Goal: Obtain resource: Download file/media

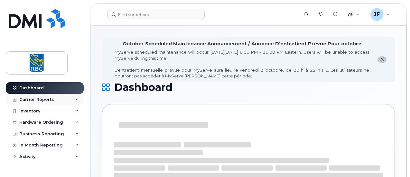
click at [41, 100] on div "Carrier Reports" at bounding box center [36, 99] width 35 height 5
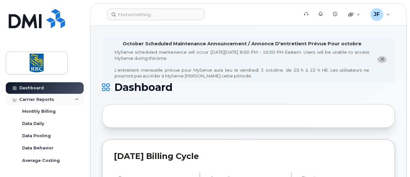
click at [66, 99] on div "Carrier Reports" at bounding box center [45, 100] width 78 height 12
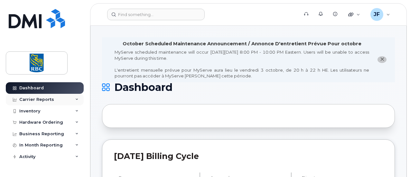
click at [43, 101] on div "Carrier Reports" at bounding box center [36, 99] width 35 height 5
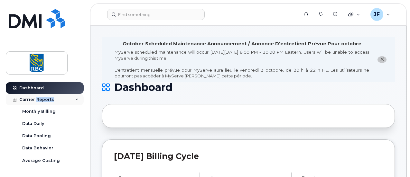
click at [43, 101] on div "Carrier Reports" at bounding box center [36, 99] width 35 height 5
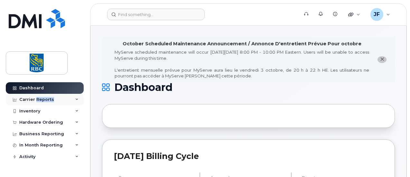
click at [43, 101] on div "Carrier Reports" at bounding box center [36, 99] width 35 height 5
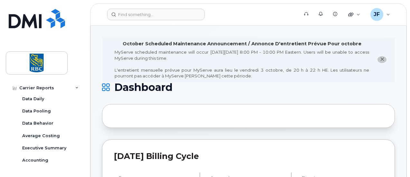
scroll to position [38, 0]
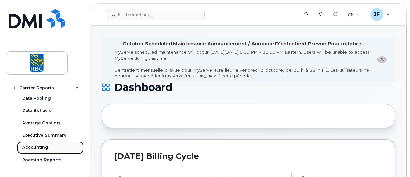
click at [41, 146] on div "Accounting" at bounding box center [35, 148] width 26 height 6
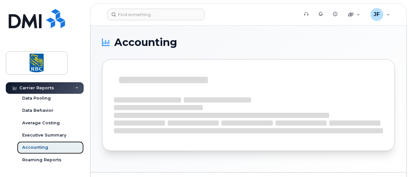
click at [41, 146] on div "Accounting" at bounding box center [35, 148] width 26 height 6
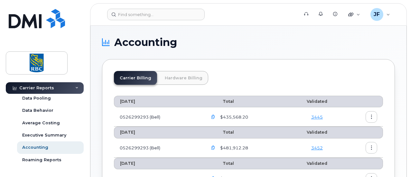
click at [168, 81] on link "Hardware Billing" at bounding box center [183, 78] width 49 height 14
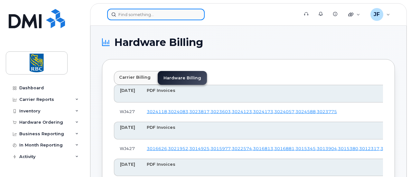
click at [148, 17] on input at bounding box center [156, 15] width 98 height 12
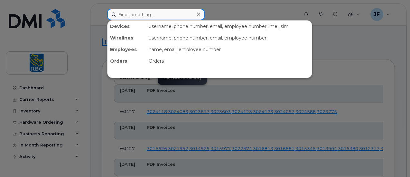
paste input "1305694830"
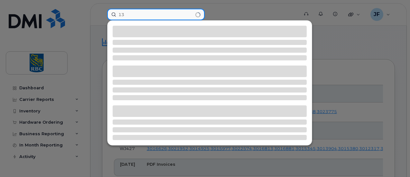
type input "1"
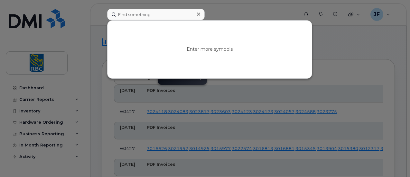
click at [350, 32] on div at bounding box center [205, 88] width 410 height 177
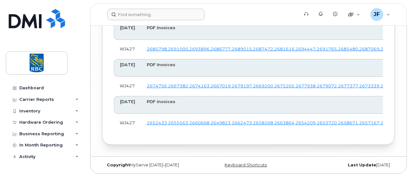
scroll to position [1830, 0]
